Goal: Obtain resource: Obtain resource

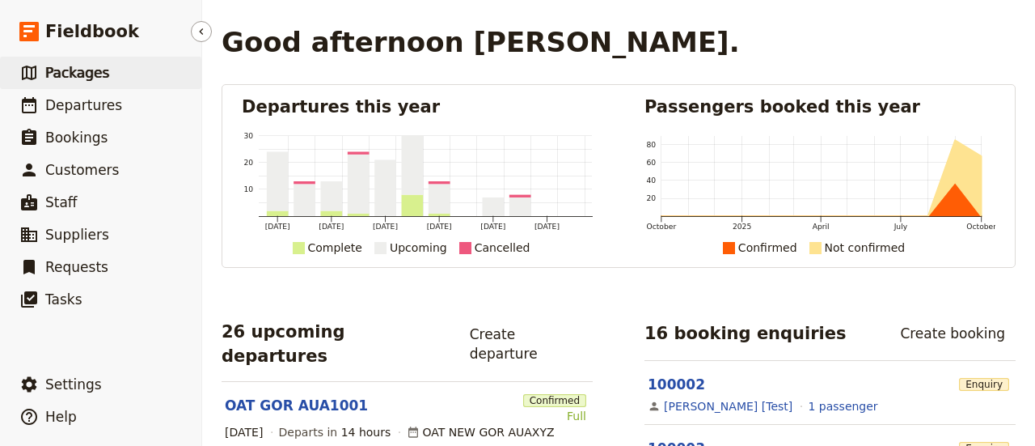
click at [74, 72] on span "Packages" at bounding box center [77, 73] width 64 height 16
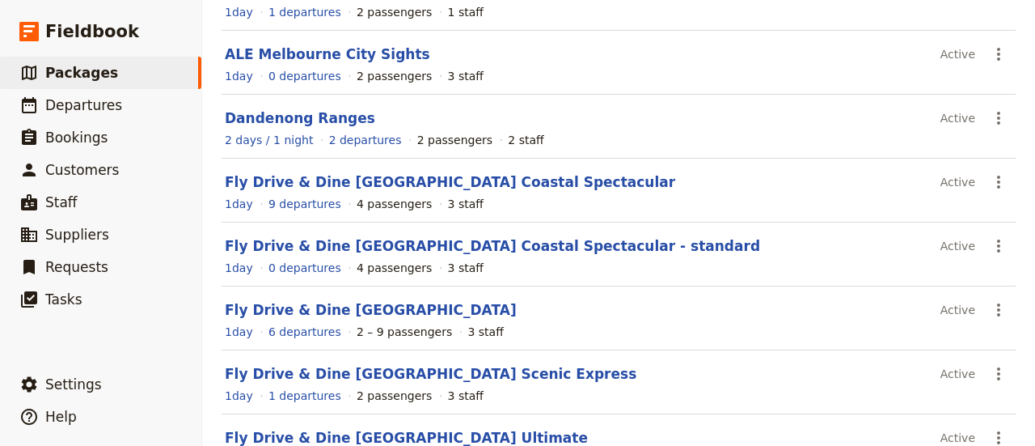
scroll to position [404, 0]
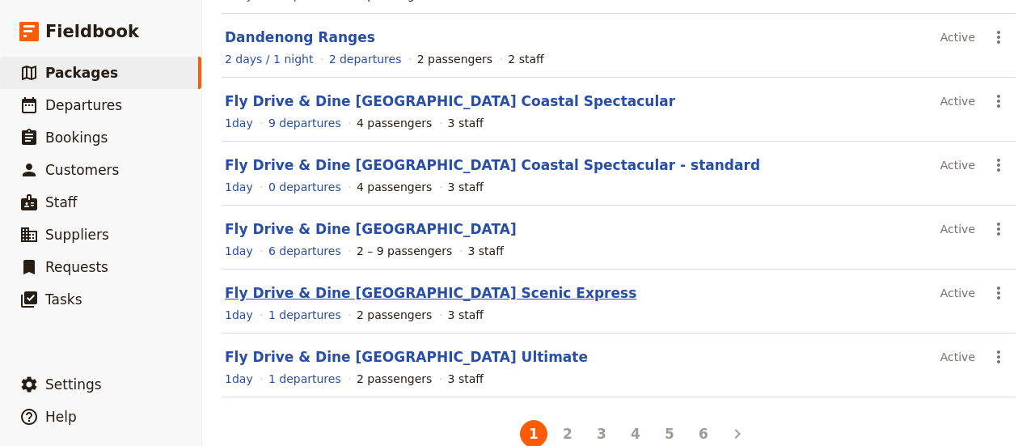
click at [296, 289] on link "Fly Drive & Dine [GEOGRAPHIC_DATA] Scenic Express" at bounding box center [431, 293] width 412 height 16
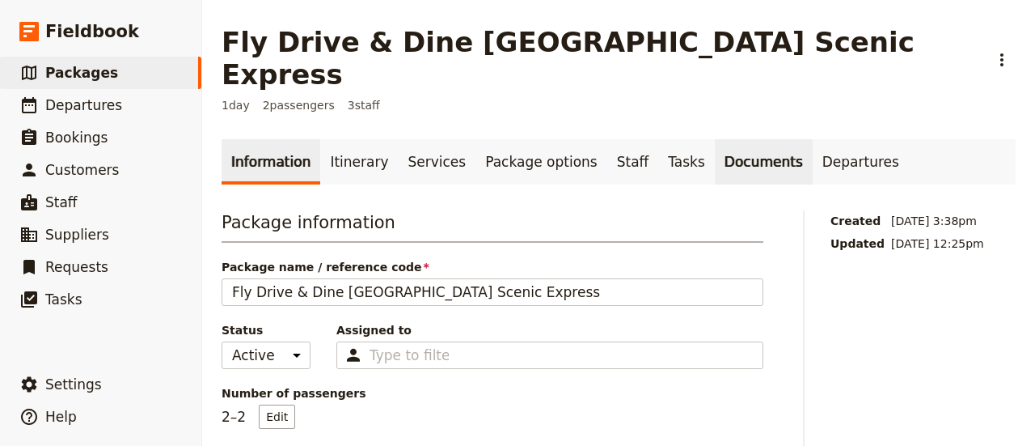
click at [729, 139] on link "Documents" at bounding box center [764, 161] width 98 height 45
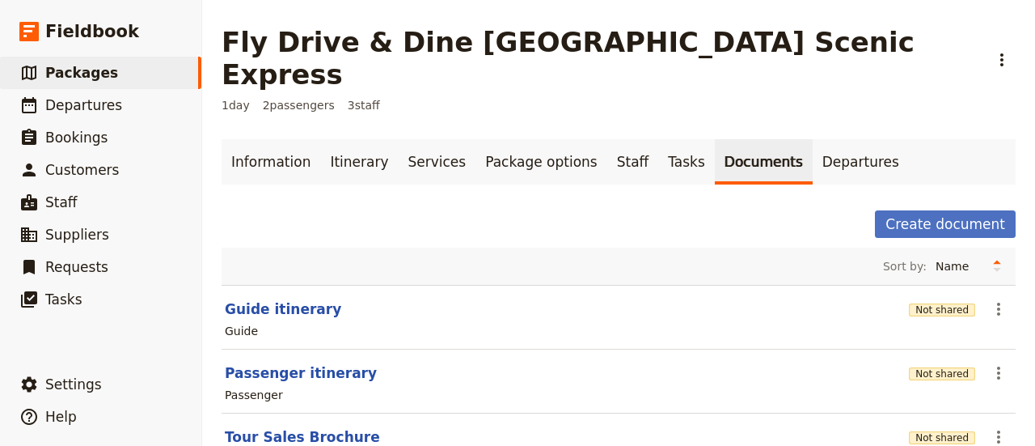
scroll to position [42, 0]
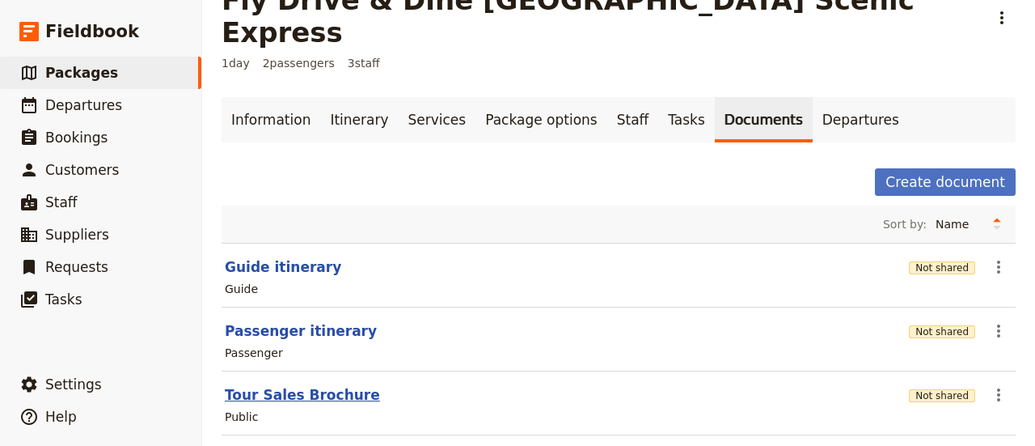
click at [279, 385] on button "Tour Sales Brochure" at bounding box center [302, 394] width 155 height 19
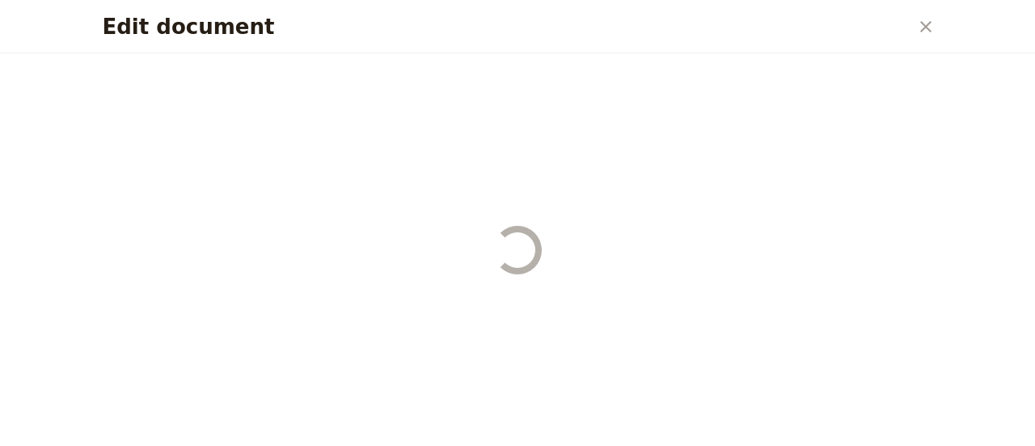
select select "DEFAULT"
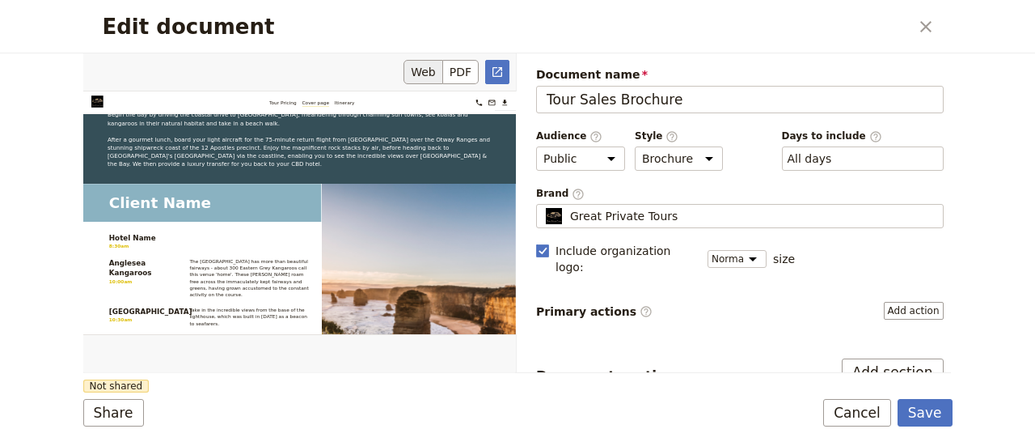
scroll to position [1148, 0]
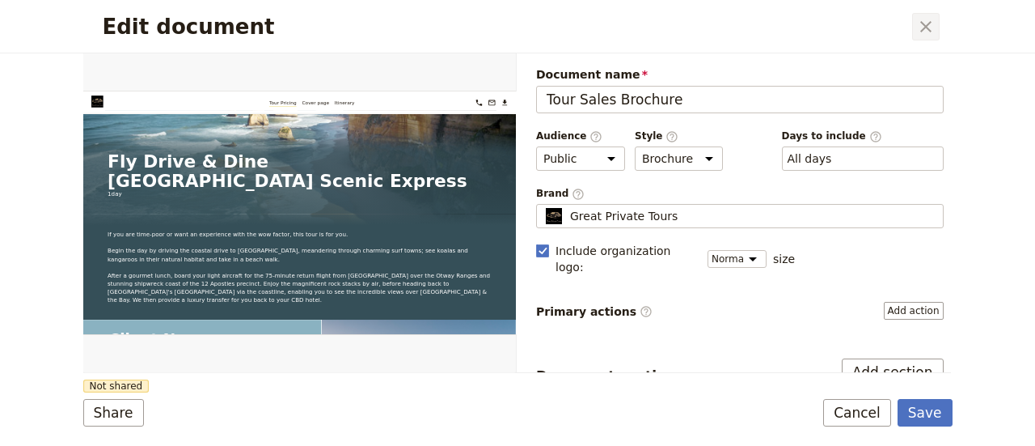
click at [923, 27] on icon "Close dialog" at bounding box center [925, 26] width 19 height 19
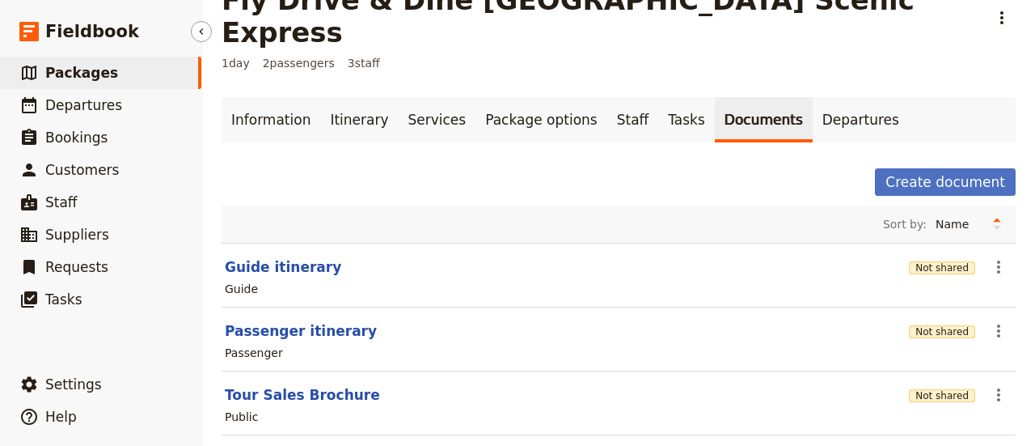
click at [83, 75] on span "Packages" at bounding box center [81, 73] width 73 height 16
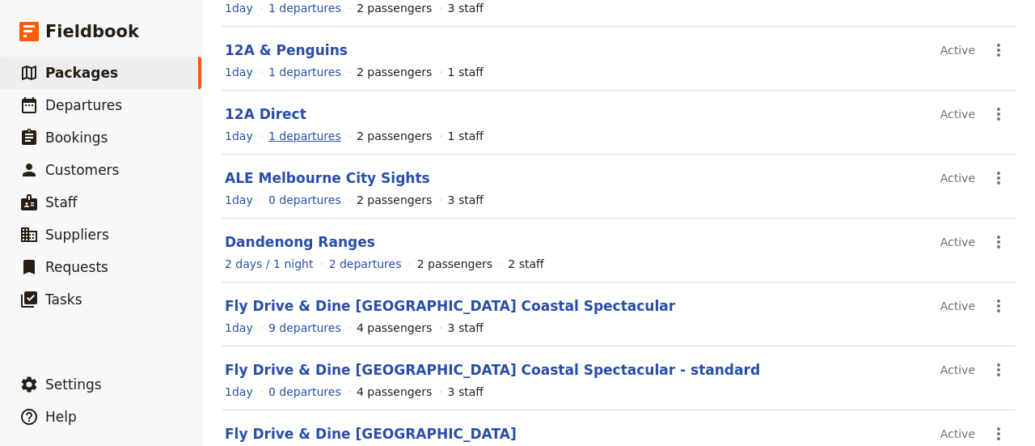
scroll to position [430, 0]
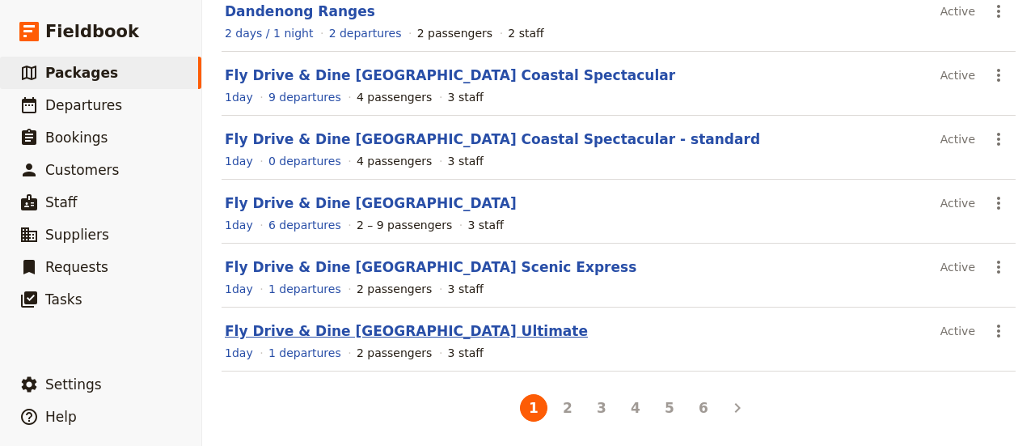
click at [277, 329] on link "Fly Drive & Dine [GEOGRAPHIC_DATA] Ultimate" at bounding box center [406, 331] width 363 height 16
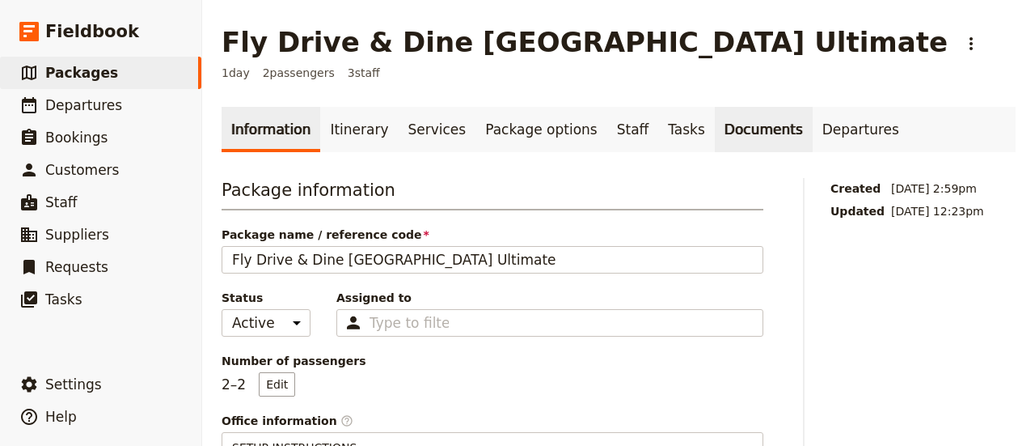
click at [715, 133] on link "Documents" at bounding box center [764, 129] width 98 height 45
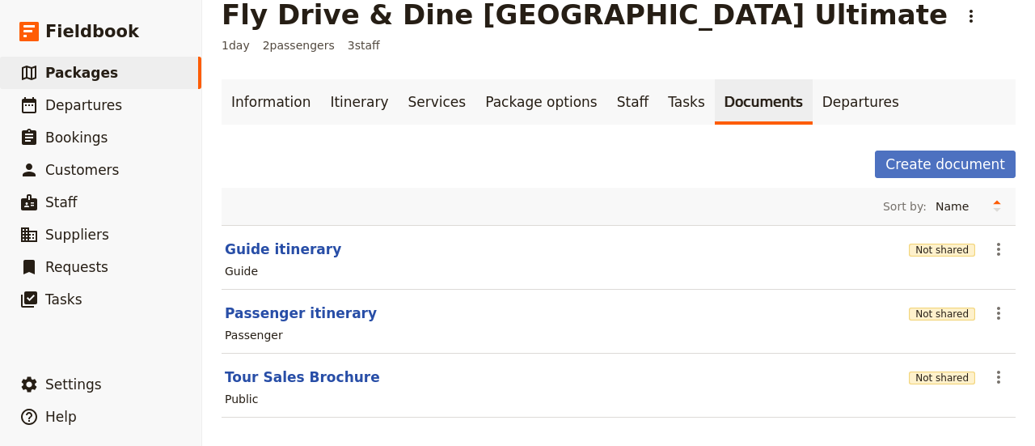
scroll to position [42, 0]
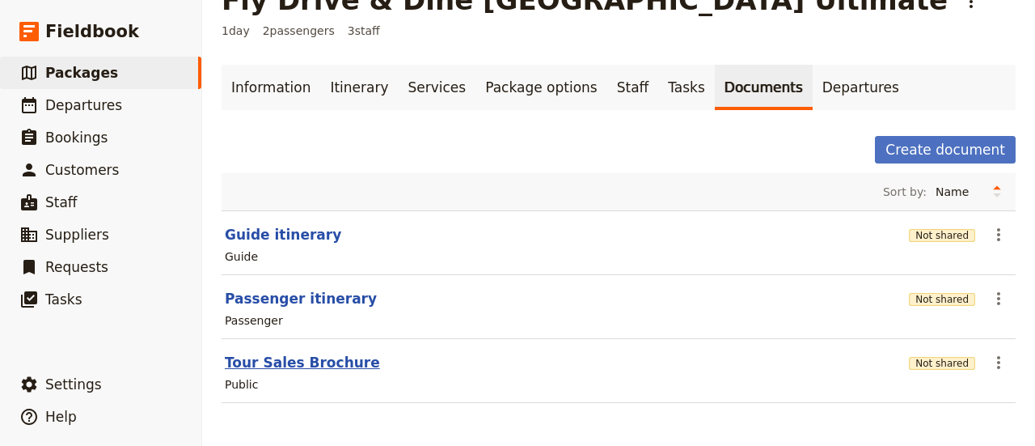
click at [301, 364] on button "Tour Sales Brochure" at bounding box center [302, 362] width 155 height 19
select select "DEFAULT"
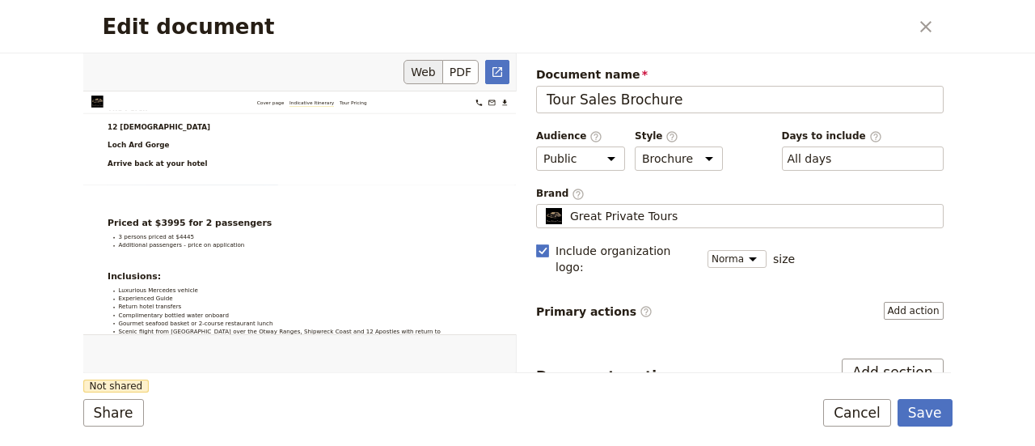
scroll to position [2426, 0]
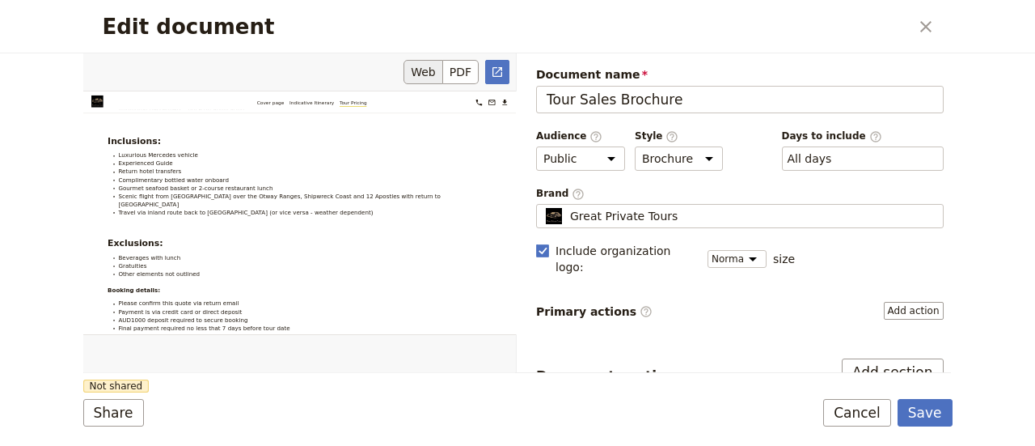
click at [424, 74] on button "Web" at bounding box center [423, 72] width 40 height 24
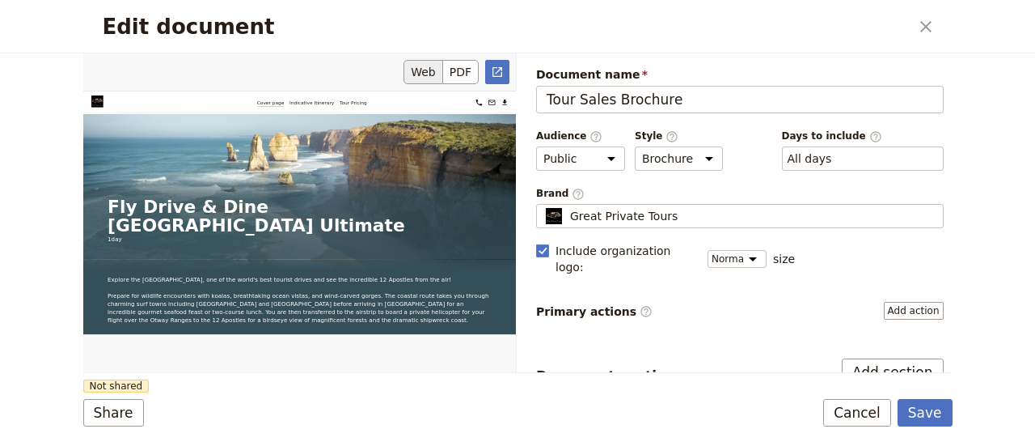
scroll to position [0, 0]
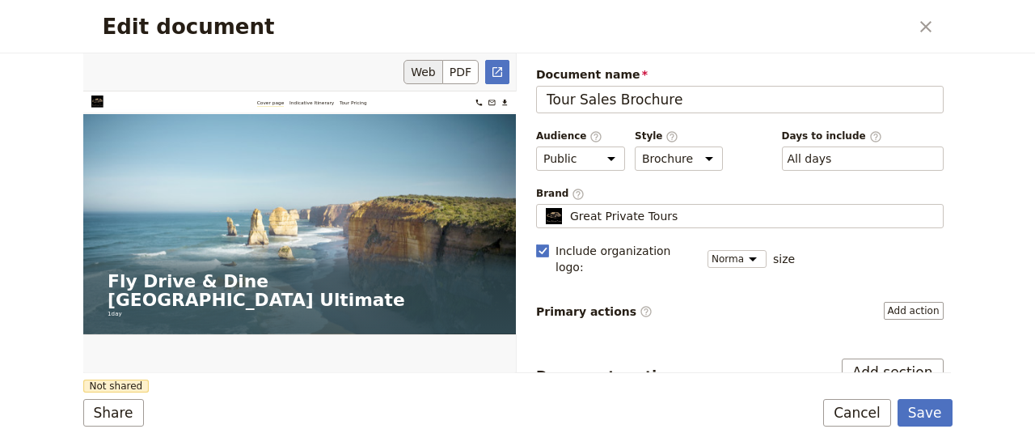
click at [306, 100] on div "Edit document" at bounding box center [299, 213] width 433 height 320
click at [921, 23] on icon "Close dialog" at bounding box center [925, 26] width 11 height 11
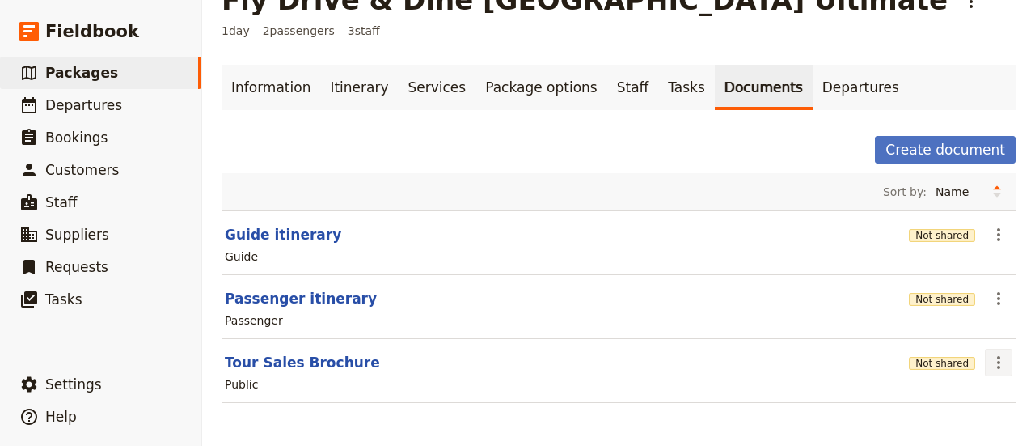
click at [989, 362] on icon "Actions" at bounding box center [998, 362] width 19 height 19
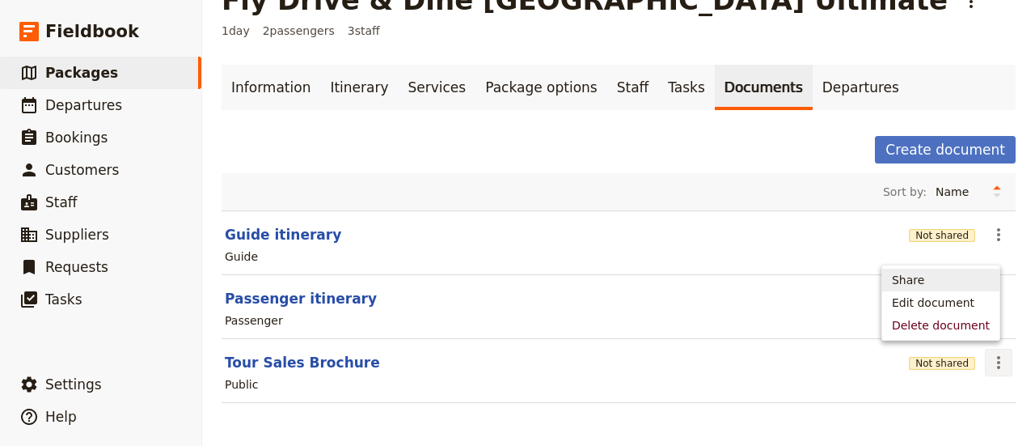
click at [922, 278] on span "Share" at bounding box center [908, 280] width 32 height 16
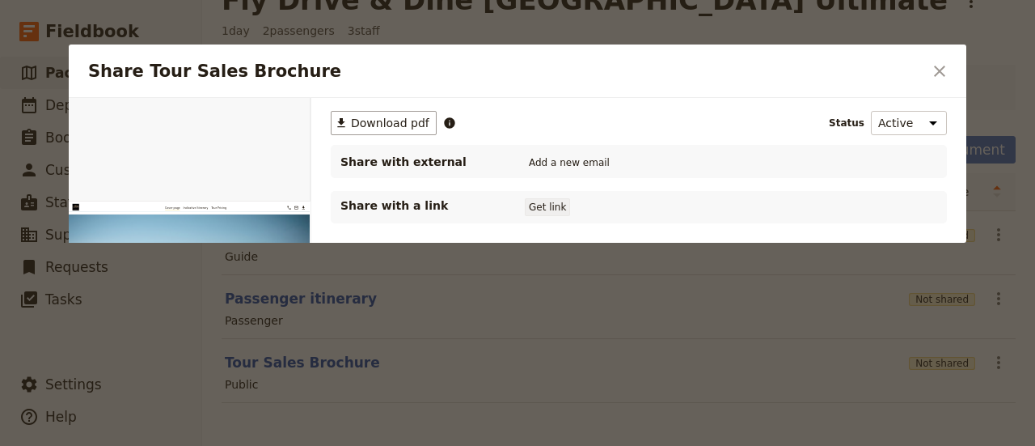
click at [555, 208] on button "Get link" at bounding box center [547, 207] width 45 height 18
click at [678, 206] on button "Get link" at bounding box center [669, 207] width 45 height 18
click at [943, 72] on icon "Close dialog" at bounding box center [939, 70] width 19 height 19
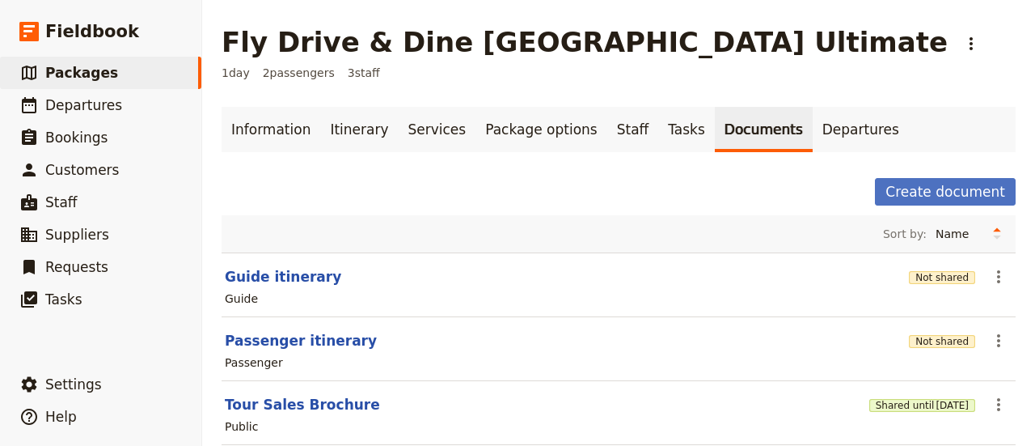
click at [405, 158] on div "Information Itinerary Services Package options Staff Tasks Documents Departures…" at bounding box center [619, 285] width 794 height 357
